Goal: Task Accomplishment & Management: Complete application form

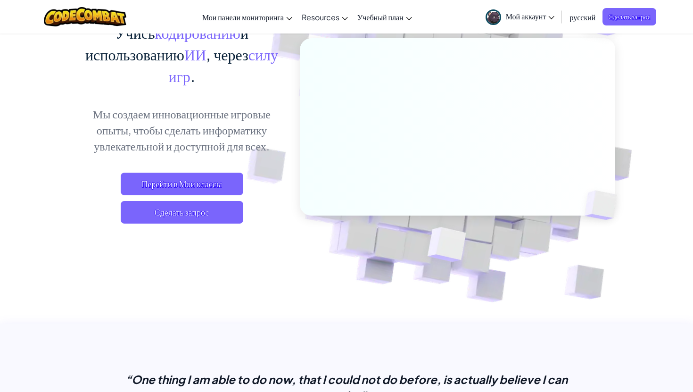
scroll to position [43, 0]
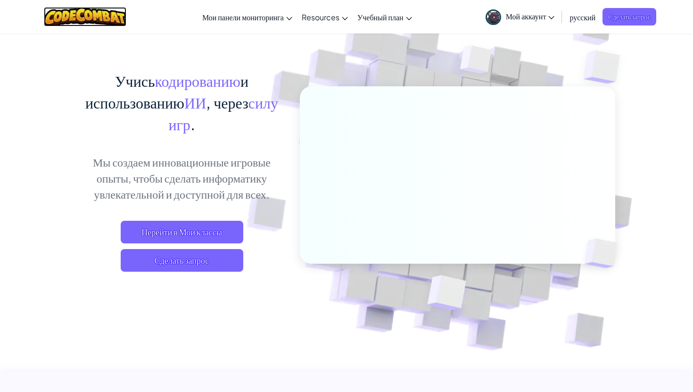
click at [88, 24] on img at bounding box center [85, 16] width 82 height 19
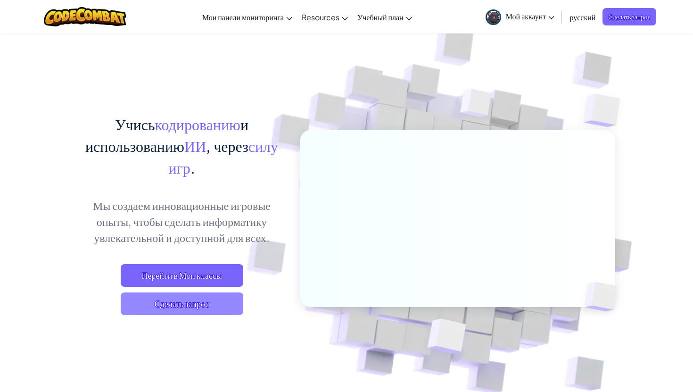
click at [183, 302] on span "Сделать запрос" at bounding box center [182, 303] width 123 height 23
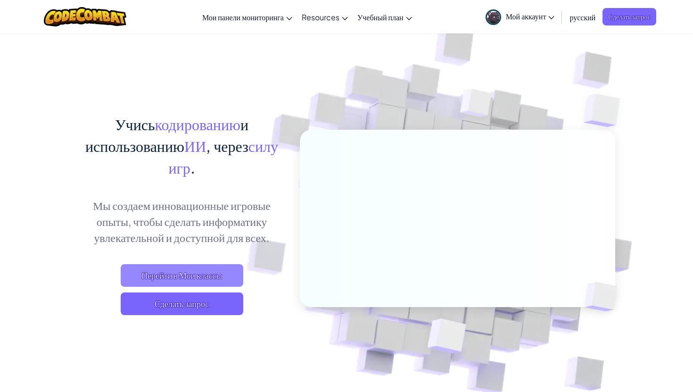
click at [219, 274] on span "Перейти в Мои классы" at bounding box center [182, 275] width 123 height 23
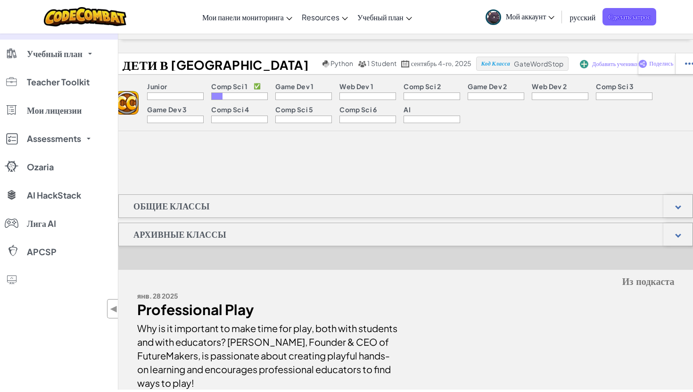
scroll to position [3, 0]
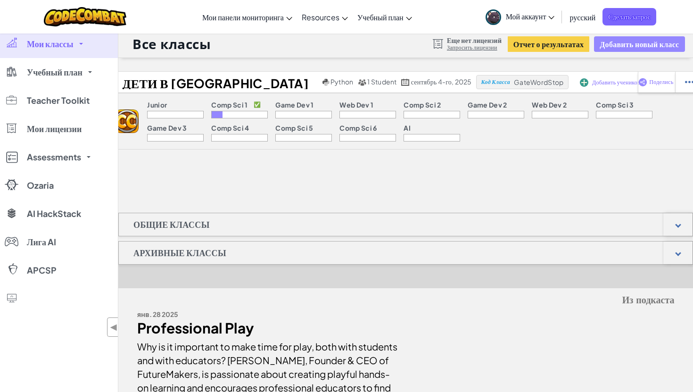
click at [619, 49] on button "Добавить новый класс" at bounding box center [639, 44] width 90 height 16
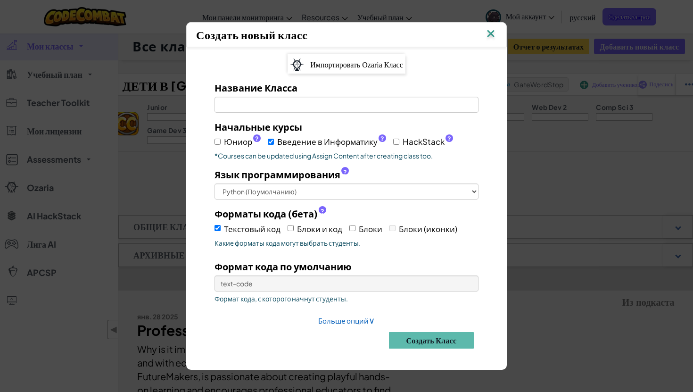
scroll to position [0, 0]
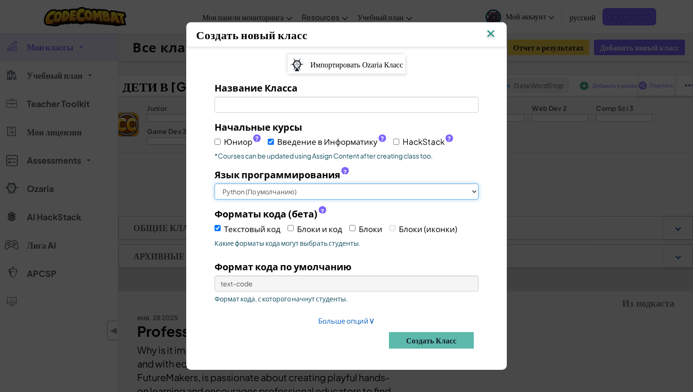
click at [270, 192] on select "Python (По умолчанию) JavaScript C++ Java (Экспериментальный)" at bounding box center [346, 191] width 264 height 16
click at [214, 183] on select "Python (По умолчанию) JavaScript C++ Java (Экспериментальный)" at bounding box center [346, 191] width 264 height 16
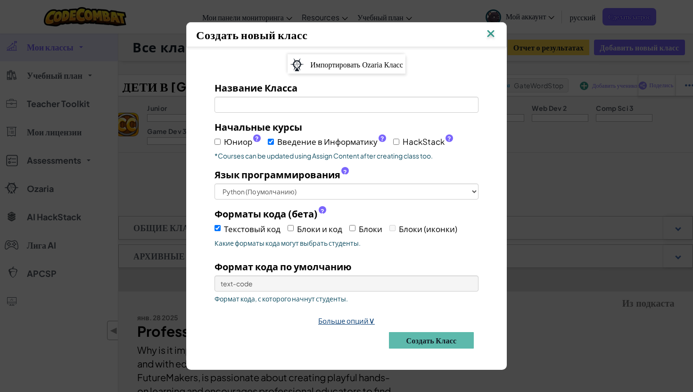
click at [361, 316] on link "Больше опций ∨" at bounding box center [346, 320] width 57 height 9
select select
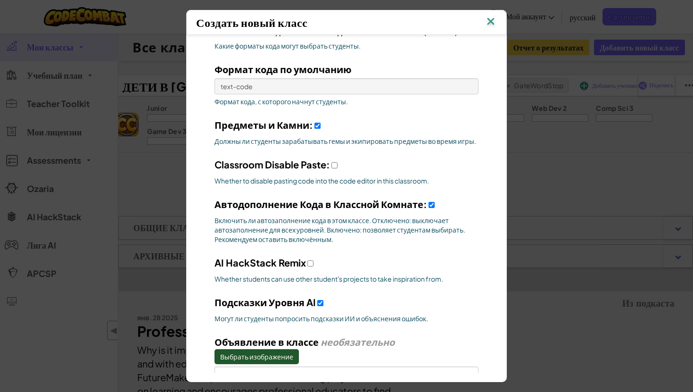
scroll to position [186, 0]
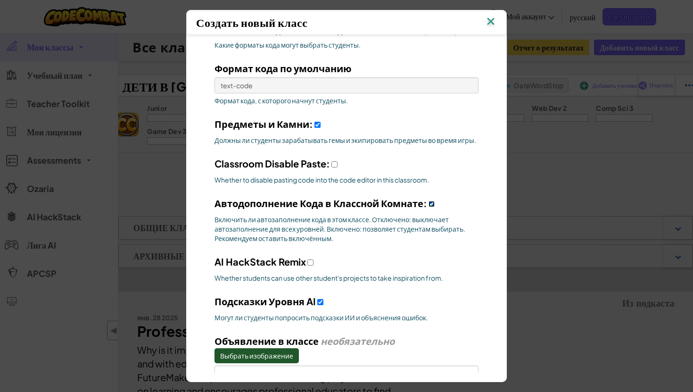
click at [434, 204] on input "Автодополнение Кода в Классной Комнате:" at bounding box center [431, 204] width 6 height 6
checkbox input "false"
select select
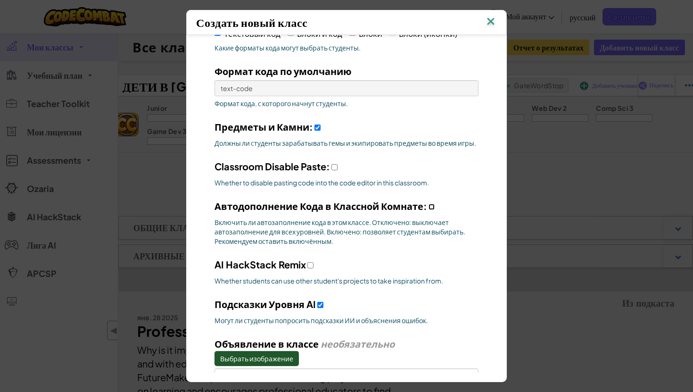
scroll to position [0, 0]
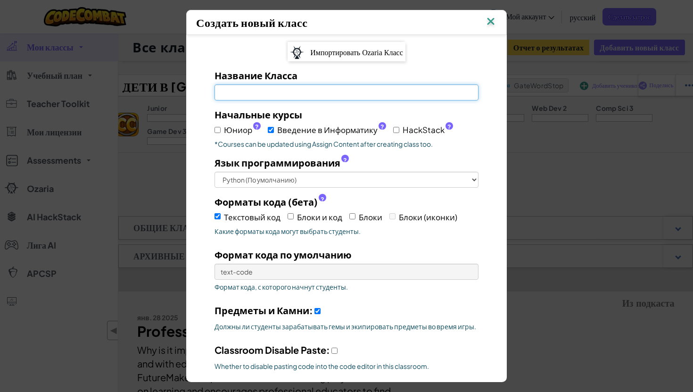
click at [360, 95] on input "Название Класса Обязательное поле" at bounding box center [346, 92] width 264 height 16
type input "L"
select select
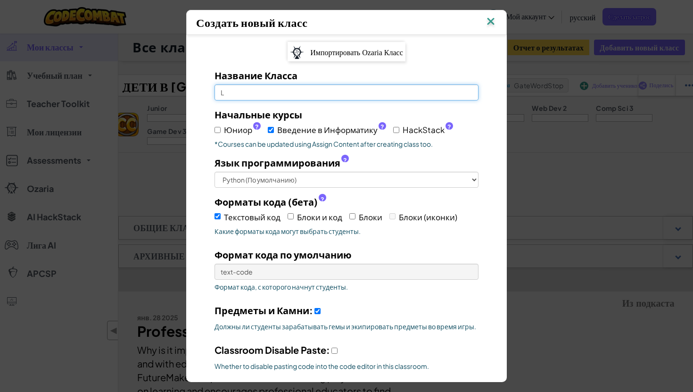
select select
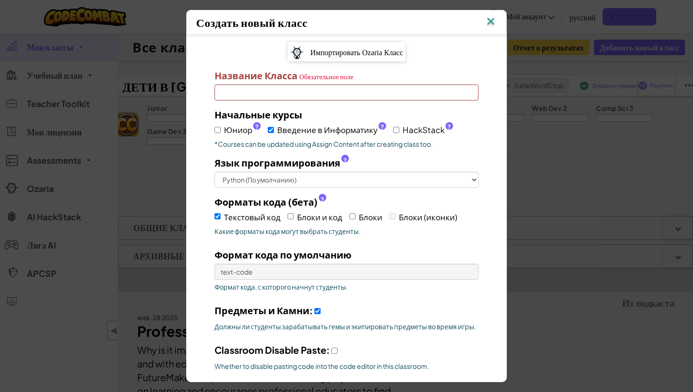
type input "Д"
select select
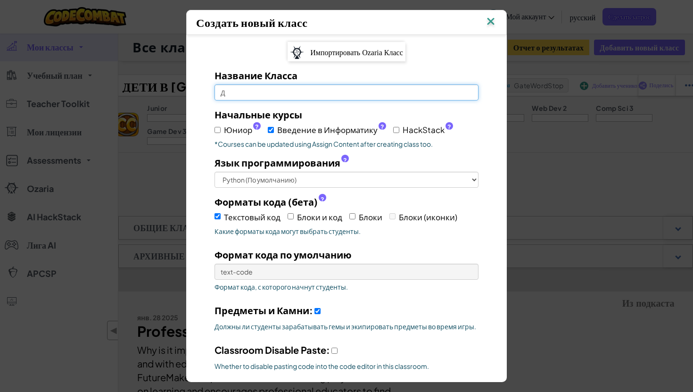
type input "Де"
select select
type input "Дет"
select select
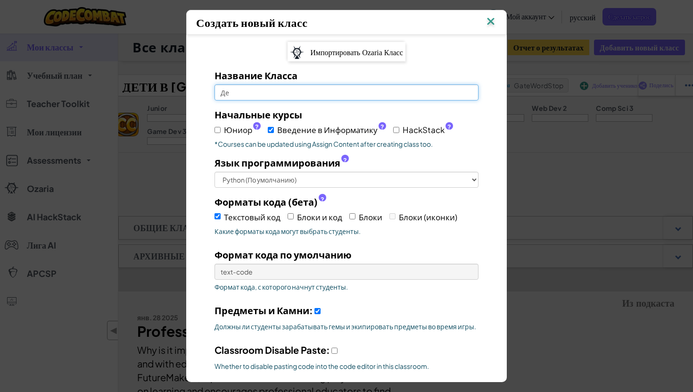
select select
type input "Дети"
select select
type input "Дети"
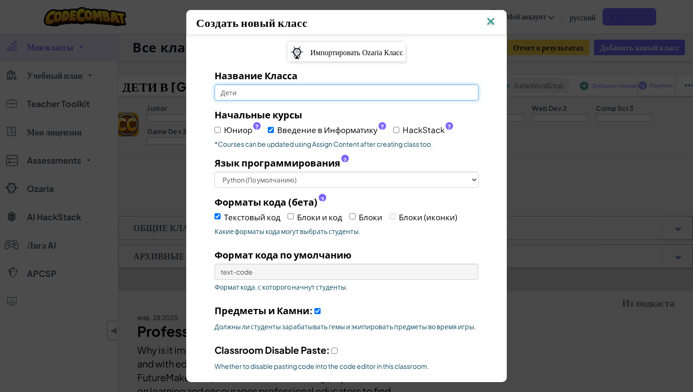
select select
type input "Дети"
click at [489, 19] on img at bounding box center [490, 22] width 12 height 14
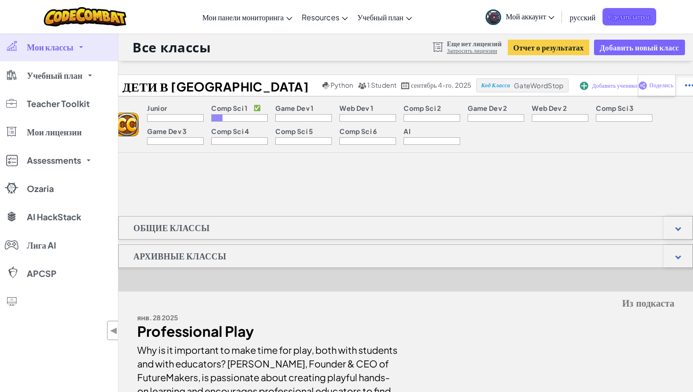
click at [685, 85] on img at bounding box center [689, 85] width 9 height 8
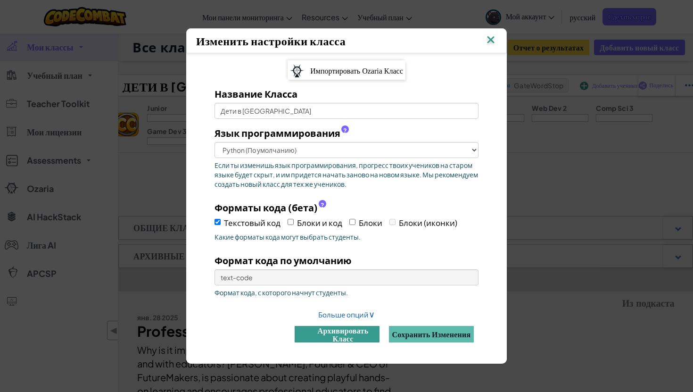
click at [354, 333] on button "архивировать класс" at bounding box center [336, 334] width 85 height 16
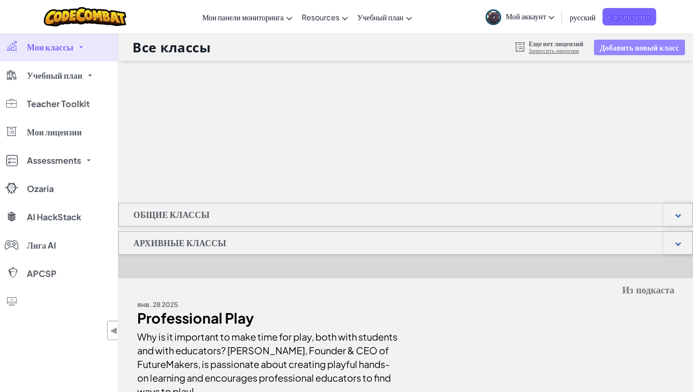
click at [632, 49] on button "Добавить новый класс" at bounding box center [639, 48] width 90 height 16
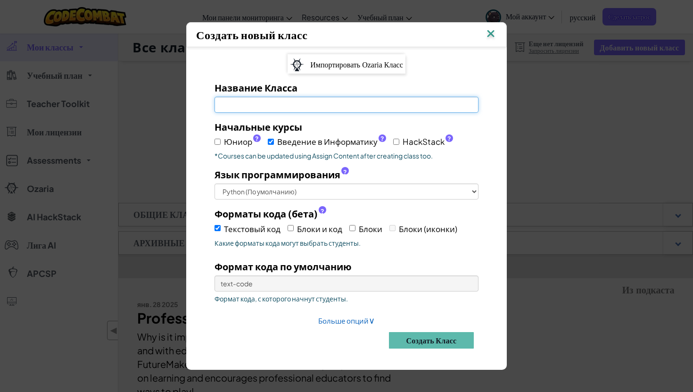
click at [404, 105] on input "Название Класса Обязательное поле" at bounding box center [346, 105] width 264 height 16
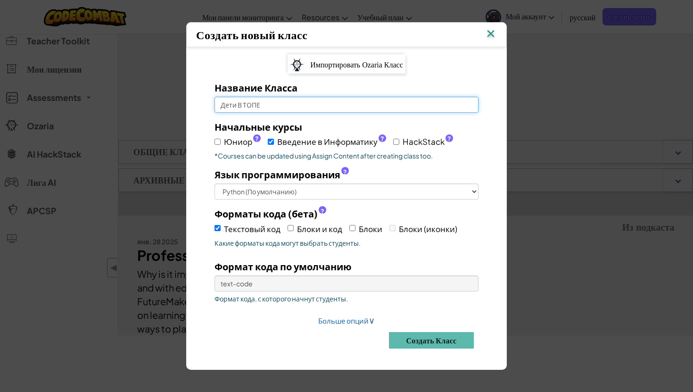
scroll to position [62, 0]
type input "Дети В ТОПЕ"
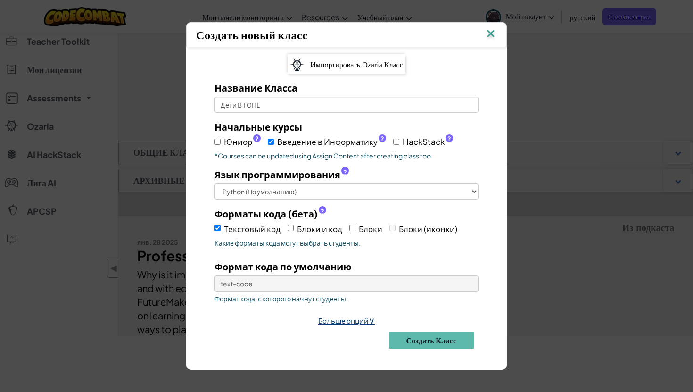
click at [340, 321] on link "Больше опций ∨" at bounding box center [346, 320] width 57 height 9
select select
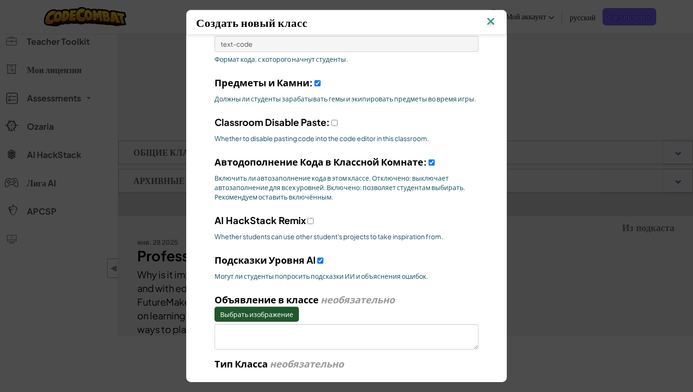
scroll to position [227, 0]
click at [433, 161] on input "Автодополнение Кода в Классной Комнате:" at bounding box center [431, 163] width 6 height 6
checkbox input "false"
select select
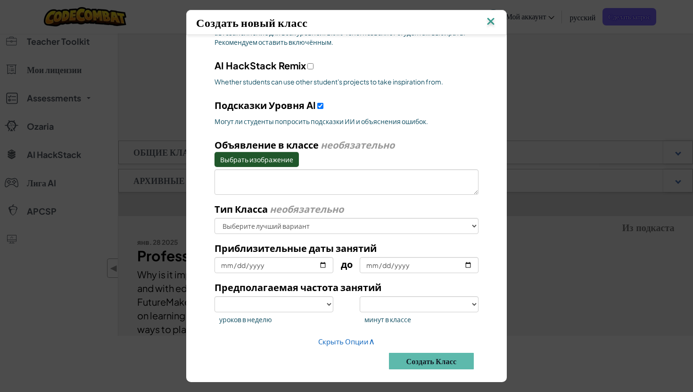
scroll to position [389, 0]
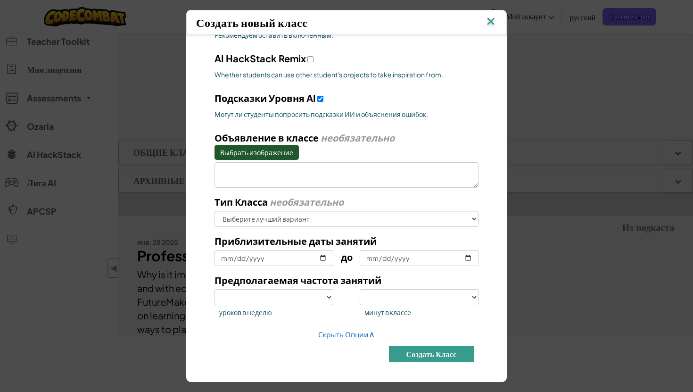
click at [417, 353] on button "Создать класс" at bounding box center [431, 353] width 85 height 16
select select
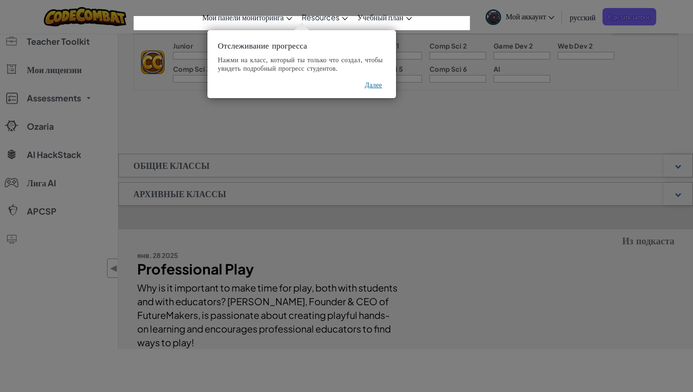
click at [374, 85] on button "Далее" at bounding box center [373, 84] width 17 height 9
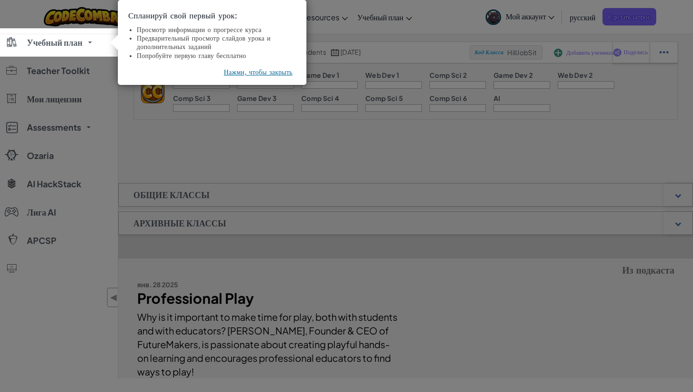
click at [254, 74] on button "Нажми, чтобы закрыть" at bounding box center [258, 71] width 69 height 9
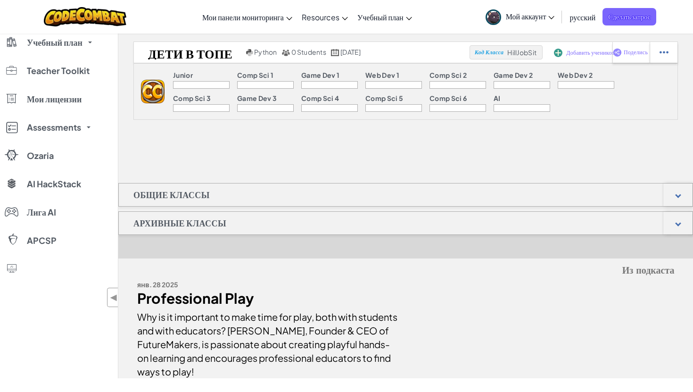
scroll to position [24, 0]
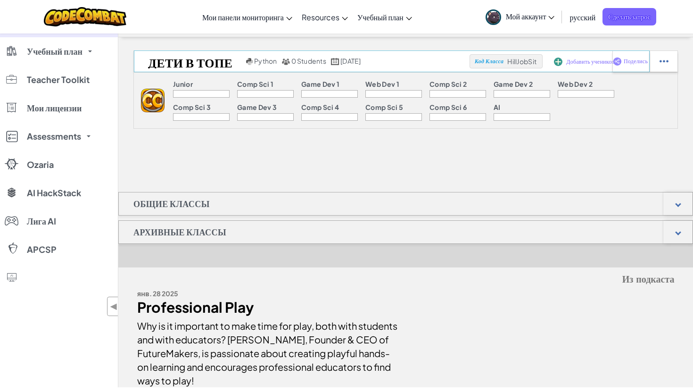
click at [572, 57] on div "Добавить учеников" at bounding box center [575, 61] width 46 height 22
click at [568, 63] on span "Добавить учеников" at bounding box center [590, 62] width 48 height 6
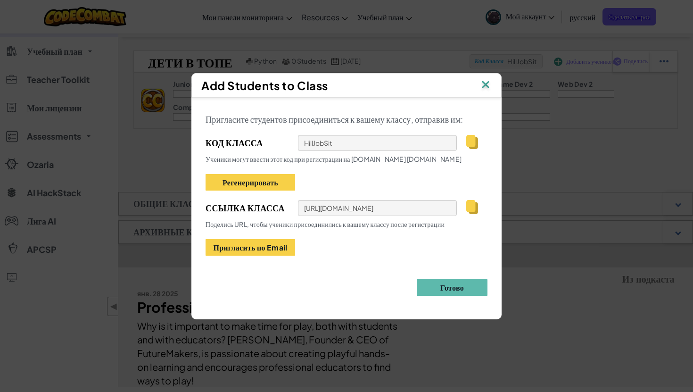
click at [485, 87] on img at bounding box center [485, 85] width 12 height 14
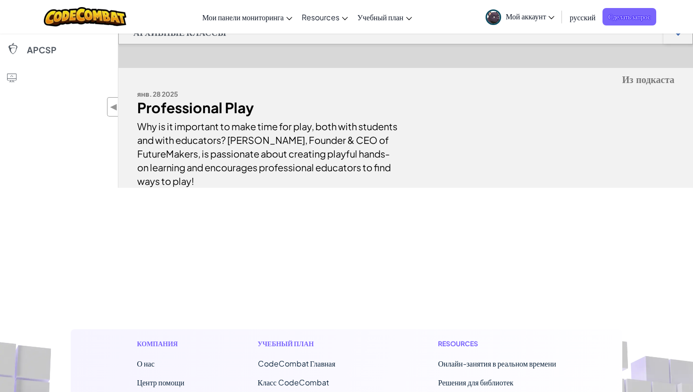
scroll to position [0, 0]
